Goal: Check status

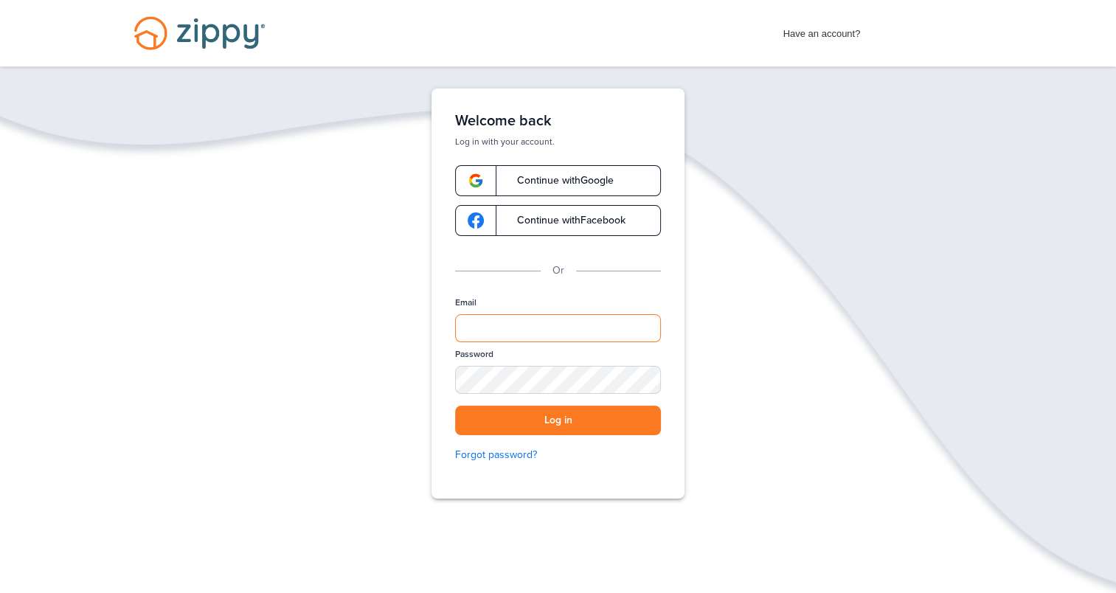
type input "**********"
click at [573, 421] on button "Log in" at bounding box center [558, 421] width 206 height 30
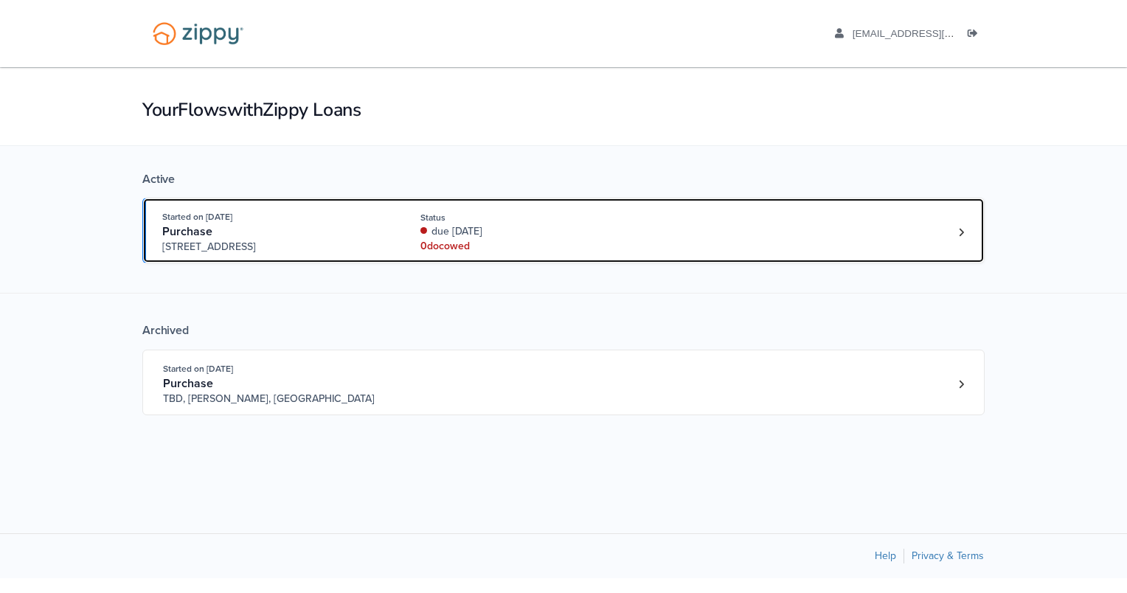
click at [487, 231] on div "due [DATE]" at bounding box center [519, 231] width 197 height 15
